Goal: Check status: Check status

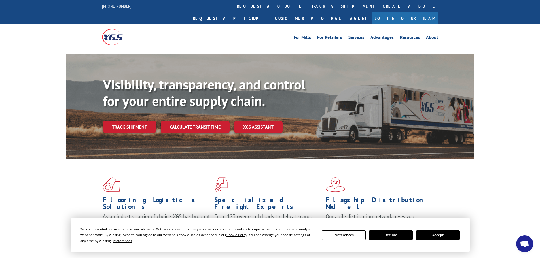
click at [444, 237] on button "Accept" at bounding box center [438, 235] width 44 height 10
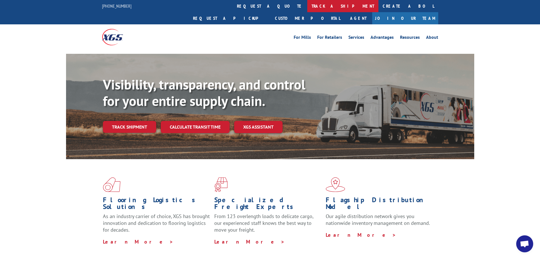
click at [307, 8] on link "track a shipment" at bounding box center [342, 6] width 71 height 12
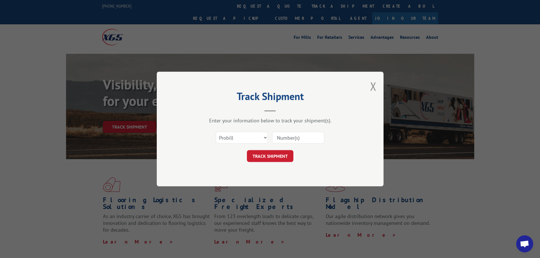
click at [287, 133] on input at bounding box center [298, 138] width 52 height 12
paste input "17027493"
type input "17027493"
click at [275, 154] on button "TRACK SHIPMENT" at bounding box center [270, 156] width 46 height 12
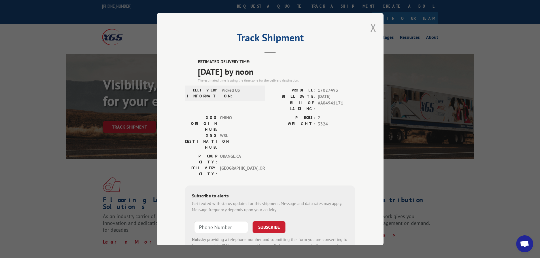
click at [370, 28] on button "Close modal" at bounding box center [373, 27] width 6 height 15
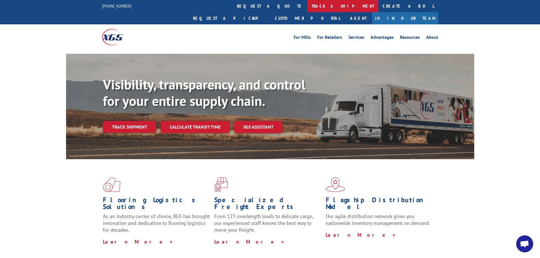
click at [307, 6] on link "track a shipment" at bounding box center [342, 6] width 71 height 12
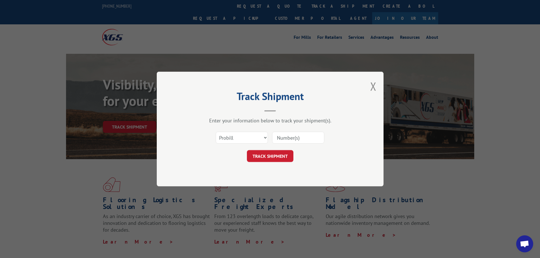
click at [280, 136] on input at bounding box center [298, 138] width 52 height 12
paste input "17027493"
type input "17027493"
click at [278, 155] on button "TRACK SHIPMENT" at bounding box center [270, 156] width 46 height 12
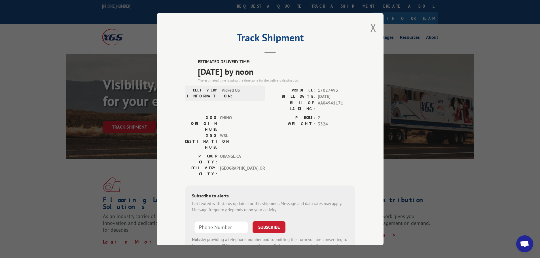
click at [522, 246] on span "Open chat" at bounding box center [523, 244] width 9 height 8
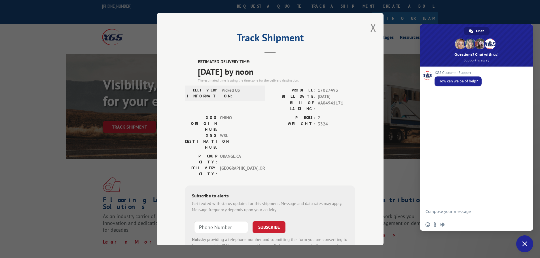
click at [438, 211] on textarea "Compose your message..." at bounding box center [470, 211] width 91 height 14
paste textarea "17027493"
click at [436, 206] on textarea "ETA PROBILL 17027493 IT'S REAL FAG INFO ORG 09/09 IT READS 09/17 IT DOES UPDATE…" at bounding box center [470, 203] width 91 height 29
click at [491, 207] on textarea "ETA PROBILL 17027493 IT'S REAL FAG INFO ORG 09/09 IT READS 09/17 IT DOES UPDATE…" at bounding box center [470, 203] width 91 height 29
click at [486, 205] on textarea "ETA PROBILL 17027493 IT'S REAL FAG INFO ORG 09/09 IT READS 09/17 IT DOES UPDATE…" at bounding box center [470, 203] width 91 height 29
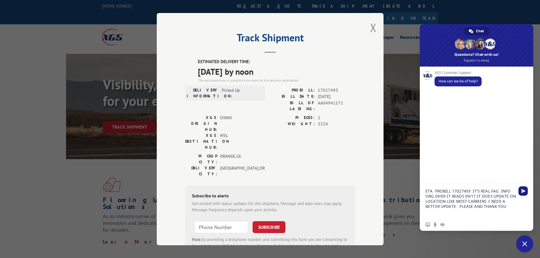
type textarea "ETA PROBILL 17027493 IT'S REAL FAG INFO ORG 09/09 IT READS 09/17 IT DOES UPDATE…"
click at [523, 191] on span "Send" at bounding box center [523, 191] width 4 height 4
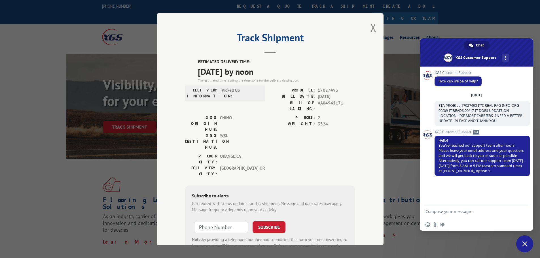
click at [425, 211] on div at bounding box center [475, 211] width 113 height 14
click at [434, 208] on textarea "Compose your message..." at bounding box center [470, 211] width 91 height 14
type textarea "P"
type textarea "[EMAIL_ADDRESS][DOMAIN_NAME]"
click at [523, 211] on span "Send" at bounding box center [523, 211] width 4 height 4
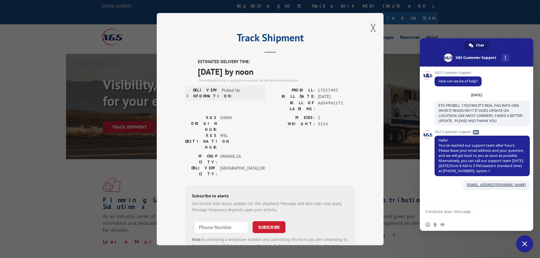
scroll to position [42, 0]
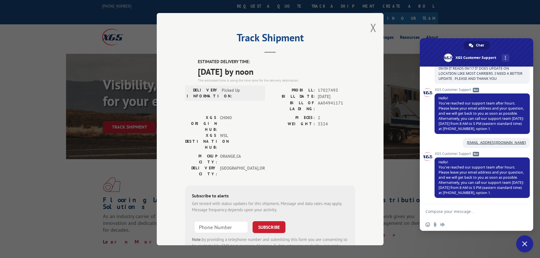
click at [440, 214] on textarea "Compose your message..." at bounding box center [470, 211] width 91 height 14
type textarea "5"
type textarea "[PHONE_NUMBER] Ext 365 PST i am here 6am -2:30 pm"
click at [521, 208] on span "Send" at bounding box center [523, 206] width 4 height 4
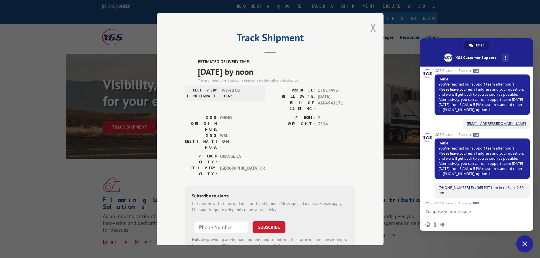
scroll to position [111, 0]
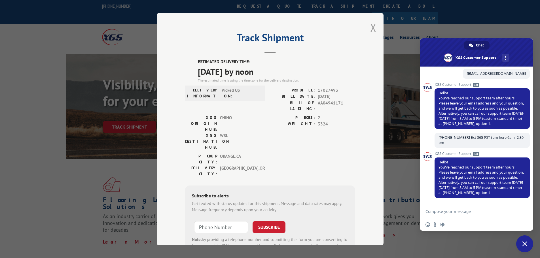
click at [370, 29] on button "Close modal" at bounding box center [373, 27] width 6 height 15
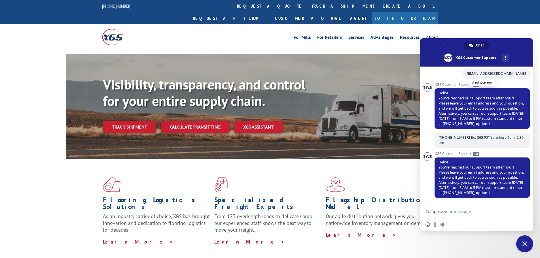
scroll to position [0, 0]
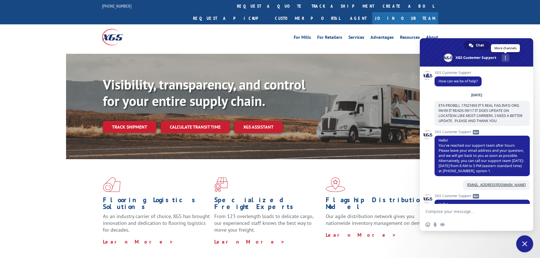
click at [504, 57] on span at bounding box center [504, 58] width 1 height 4
click at [507, 24] on div "For [PERSON_NAME] For Retailers Services Advantages Resources About For [PERSON…" at bounding box center [270, 36] width 540 height 25
click at [242, 76] on b "Visibility, transparency, and control for your entire supply chain." at bounding box center [204, 93] width 202 height 34
click at [333, 78] on div "Visibility, transparency, and control for your entire supply chain. Track shipm…" at bounding box center [288, 115] width 371 height 79
